Goal: Information Seeking & Learning: Learn about a topic

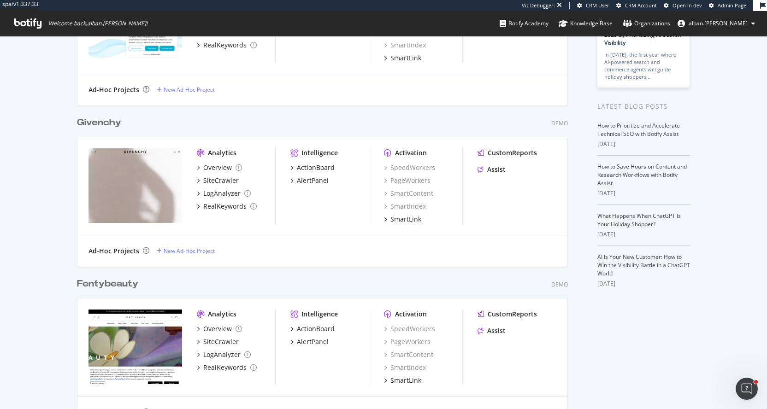
scroll to position [121, 0]
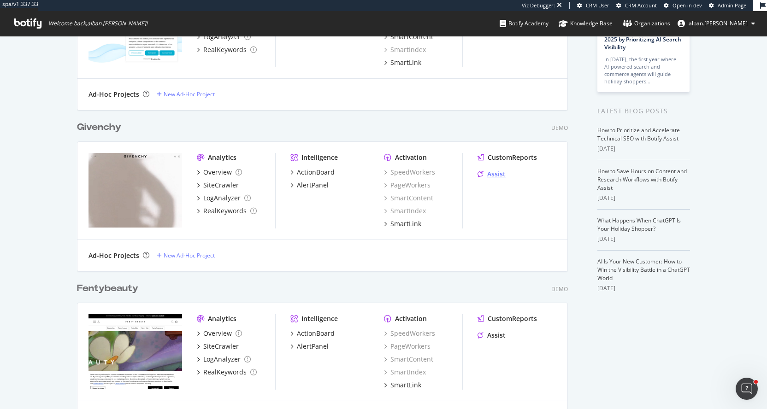
click at [494, 174] on div "Assist" at bounding box center [496, 174] width 18 height 9
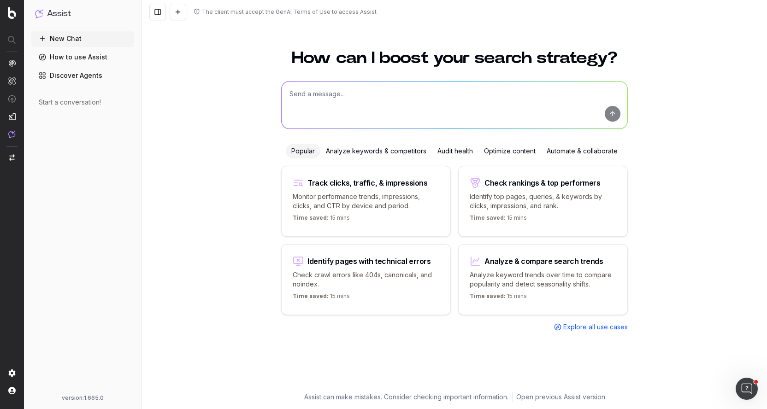
click at [521, 152] on div "Optimize content" at bounding box center [510, 151] width 63 height 15
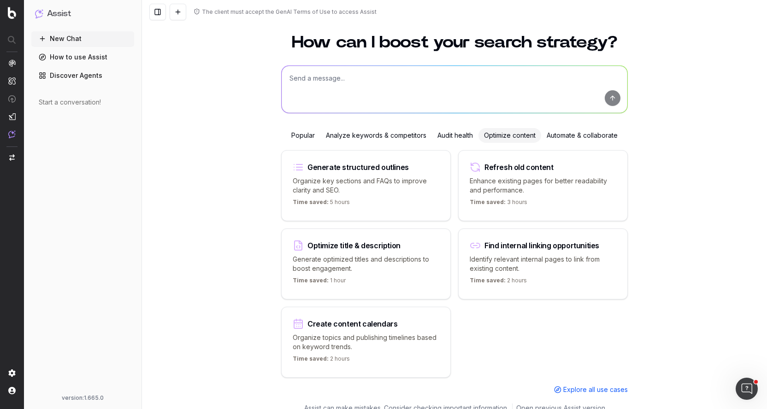
scroll to position [27, 0]
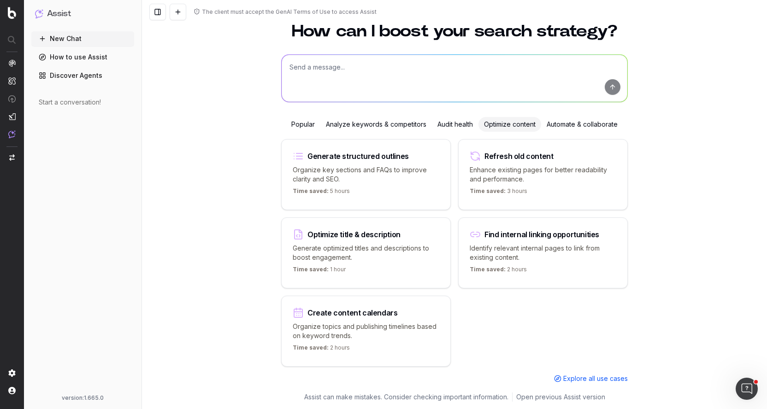
click at [419, 263] on div "Optimize title & description Generate optimized titles and descriptions to boos…" at bounding box center [366, 253] width 170 height 71
type textarea "Suggest an optimized title and description for"
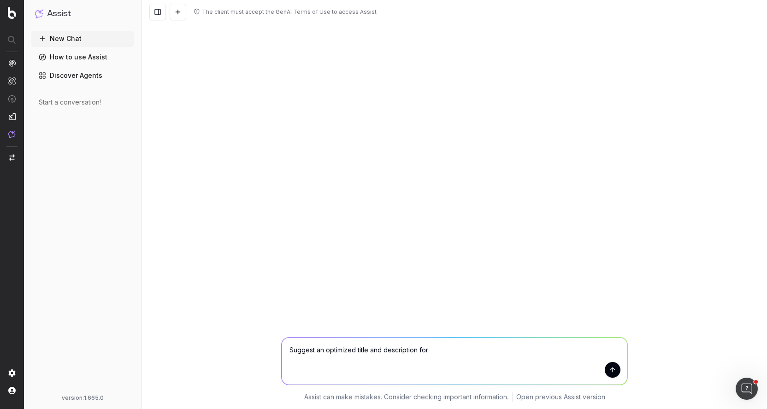
scroll to position [0, 0]
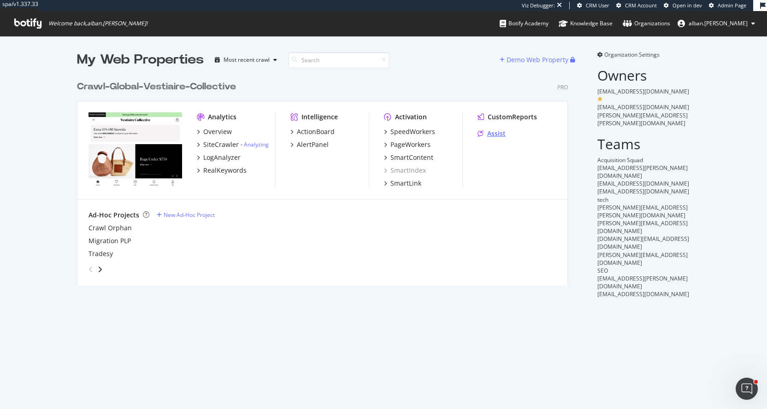
click at [491, 135] on div "Assist" at bounding box center [496, 133] width 18 height 9
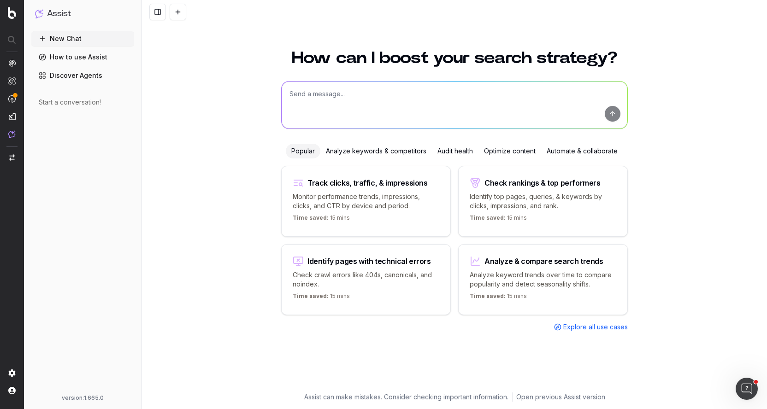
click at [82, 78] on link "Discover Agents" at bounding box center [82, 75] width 103 height 15
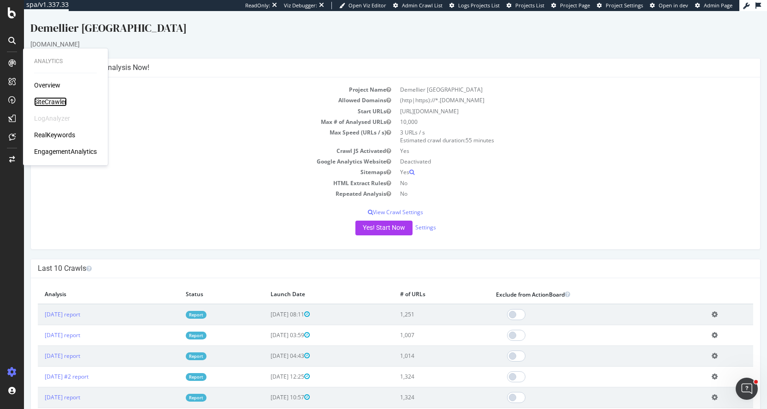
click at [55, 103] on div "SiteCrawler" at bounding box center [50, 101] width 33 height 9
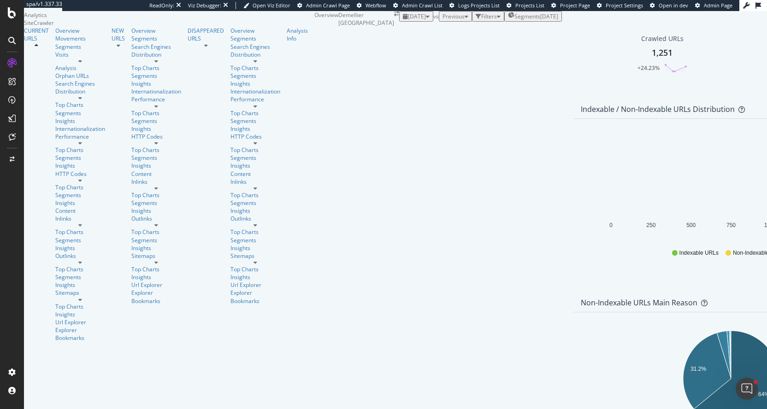
scroll to position [130, 0]
